Goal: Navigation & Orientation: Find specific page/section

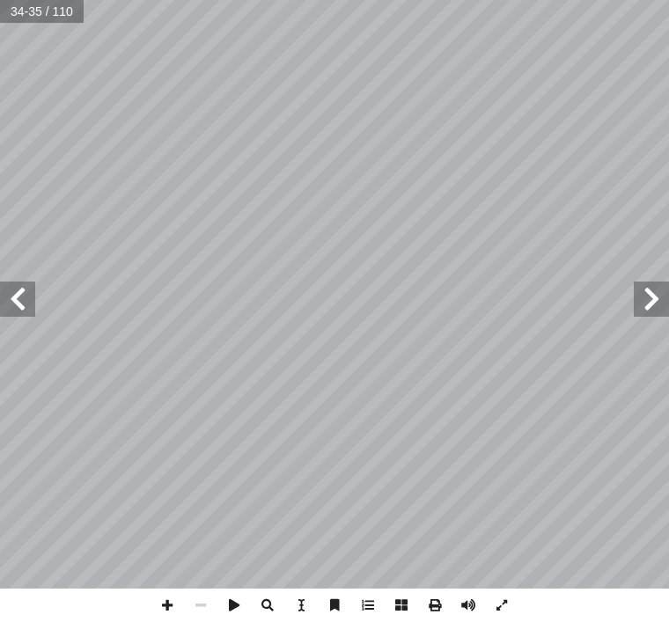
click at [22, 304] on span at bounding box center [17, 299] width 35 height 35
click at [17, 299] on span at bounding box center [17, 299] width 35 height 35
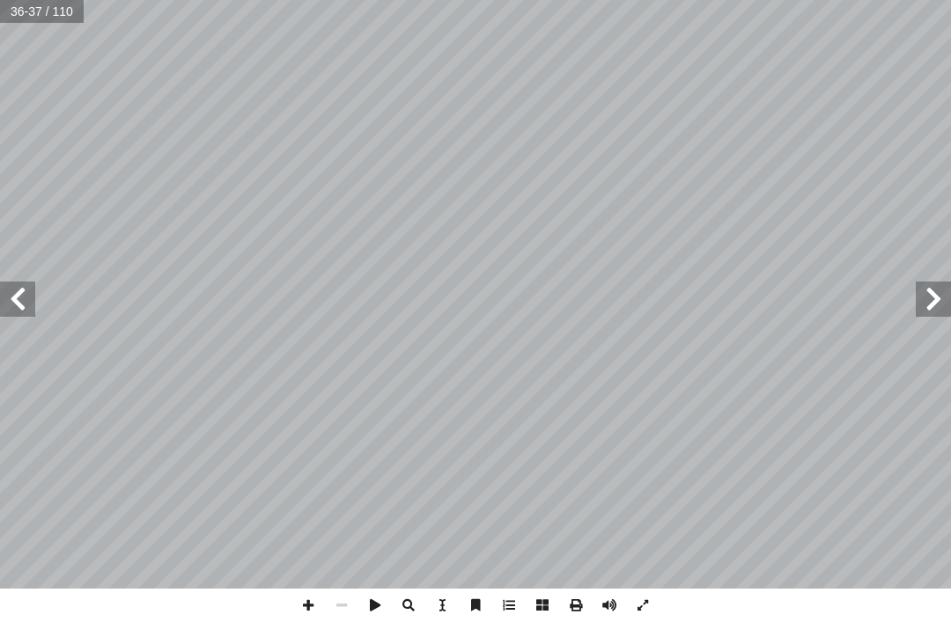
click at [668, 303] on span at bounding box center [933, 299] width 35 height 35
click at [20, 300] on span at bounding box center [17, 299] width 35 height 35
click at [11, 303] on span at bounding box center [17, 299] width 35 height 35
click at [7, 303] on span at bounding box center [17, 299] width 35 height 35
click at [14, 297] on span at bounding box center [17, 299] width 35 height 35
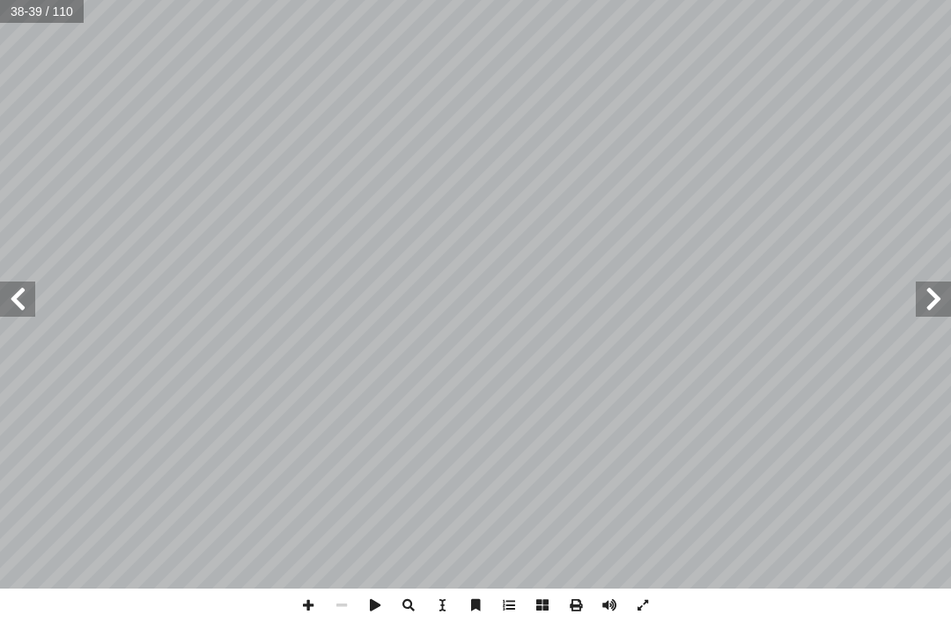
click at [668, 299] on span at bounding box center [933, 299] width 35 height 35
click at [668, 298] on span at bounding box center [933, 299] width 35 height 35
click at [668, 297] on span at bounding box center [933, 299] width 35 height 35
click at [668, 298] on span at bounding box center [933, 299] width 35 height 35
click at [668, 301] on span at bounding box center [933, 299] width 35 height 35
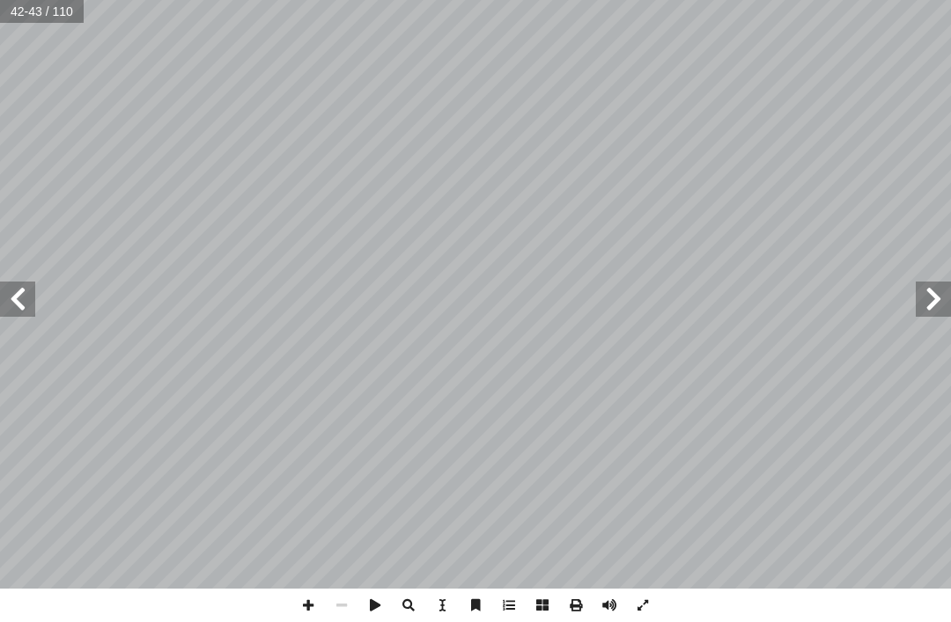
click at [668, 301] on span at bounding box center [933, 299] width 35 height 35
click at [668, 302] on span at bounding box center [933, 299] width 35 height 35
click at [668, 301] on span at bounding box center [933, 299] width 35 height 35
click at [668, 299] on span at bounding box center [933, 299] width 35 height 35
click at [668, 307] on span at bounding box center [933, 299] width 35 height 35
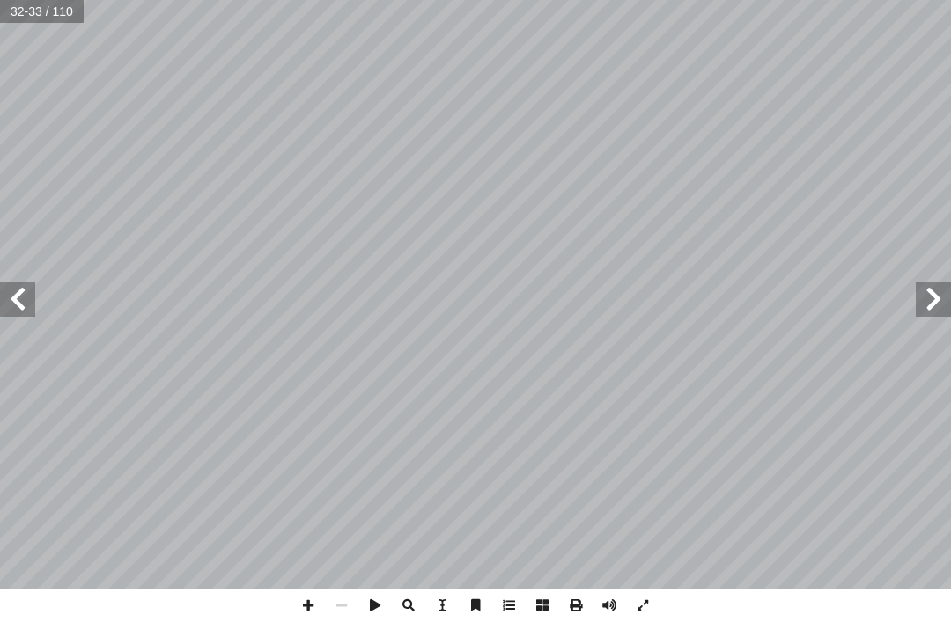
click at [668, 297] on span at bounding box center [933, 299] width 35 height 35
click at [11, 282] on span at bounding box center [17, 299] width 35 height 35
click at [19, 297] on span at bounding box center [17, 299] width 35 height 35
